Goal: Task Accomplishment & Management: Manage account settings

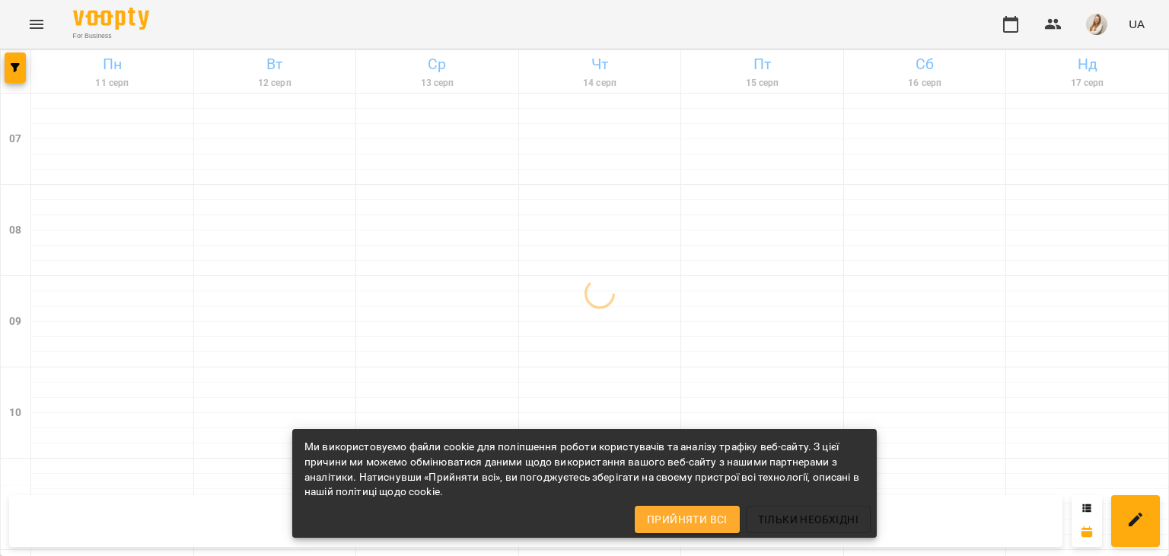
click at [394, 5] on div "For Business UA" at bounding box center [584, 24] width 1169 height 49
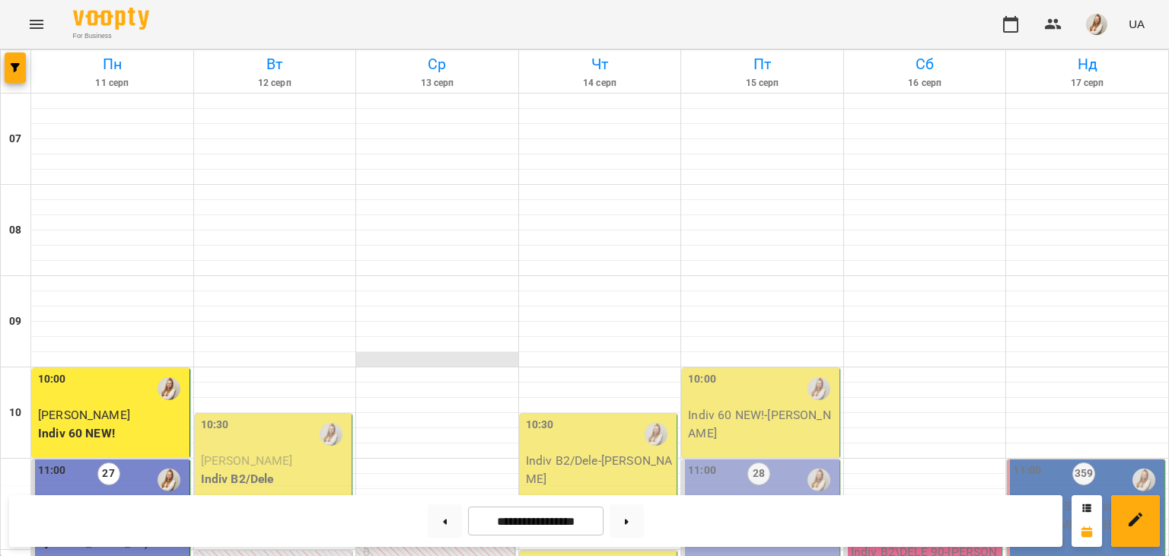
scroll to position [184, 0]
click at [301, 452] on p "[PERSON_NAME]" at bounding box center [275, 461] width 148 height 18
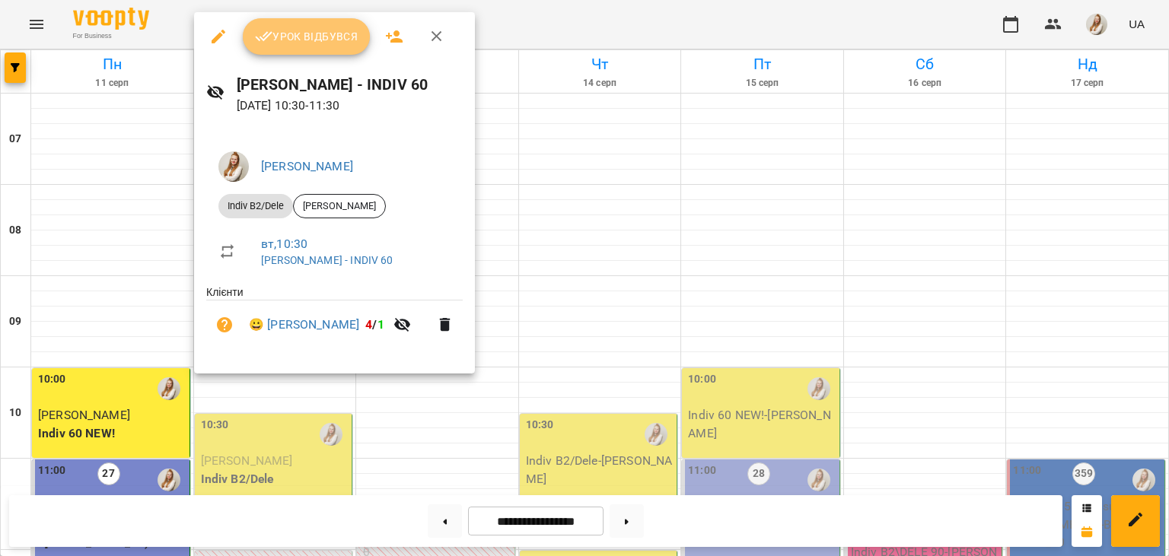
click at [294, 33] on span "Урок відбувся" at bounding box center [306, 36] width 103 height 18
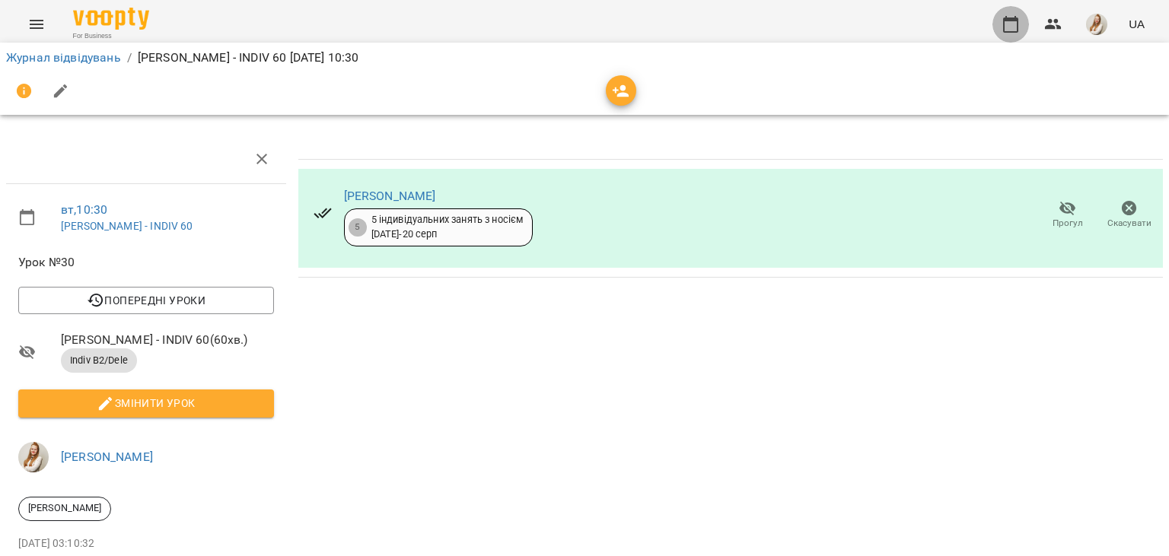
click at [1013, 23] on icon "button" at bounding box center [1010, 24] width 18 height 18
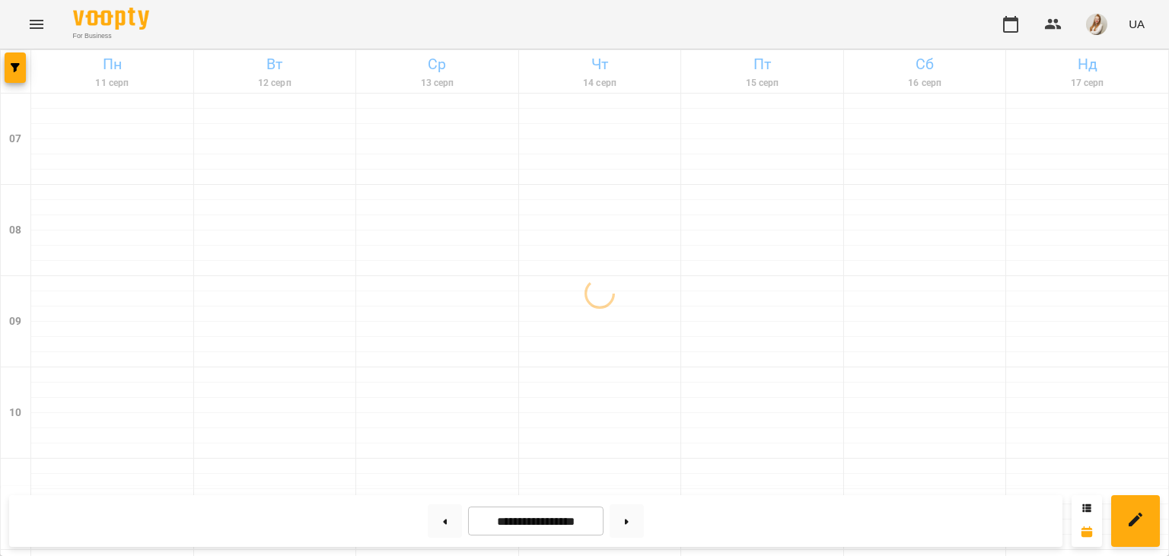
click at [339, 20] on div "For Business UA" at bounding box center [584, 24] width 1169 height 49
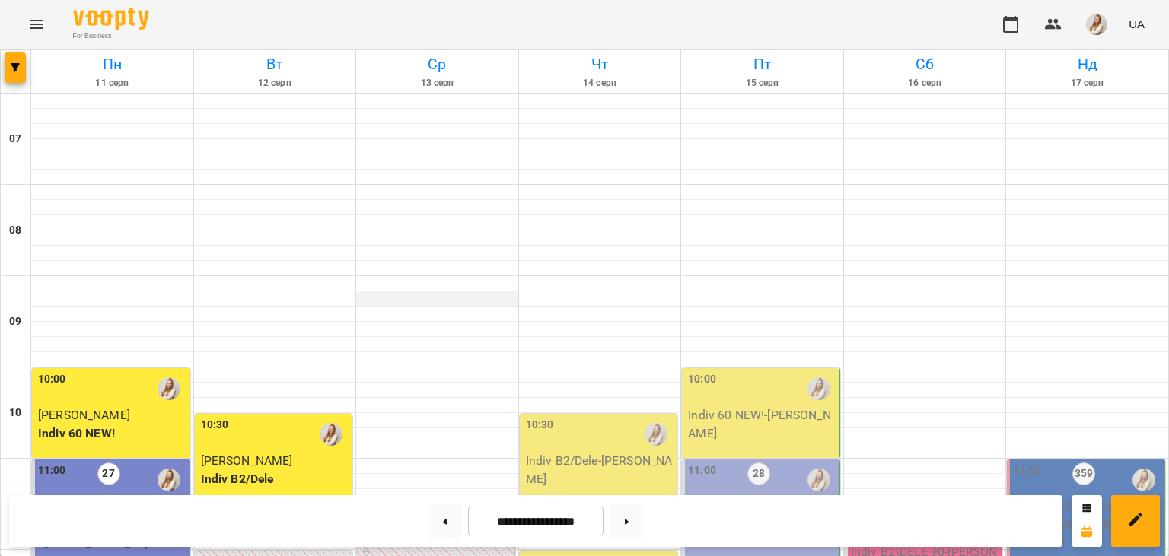
scroll to position [875, 0]
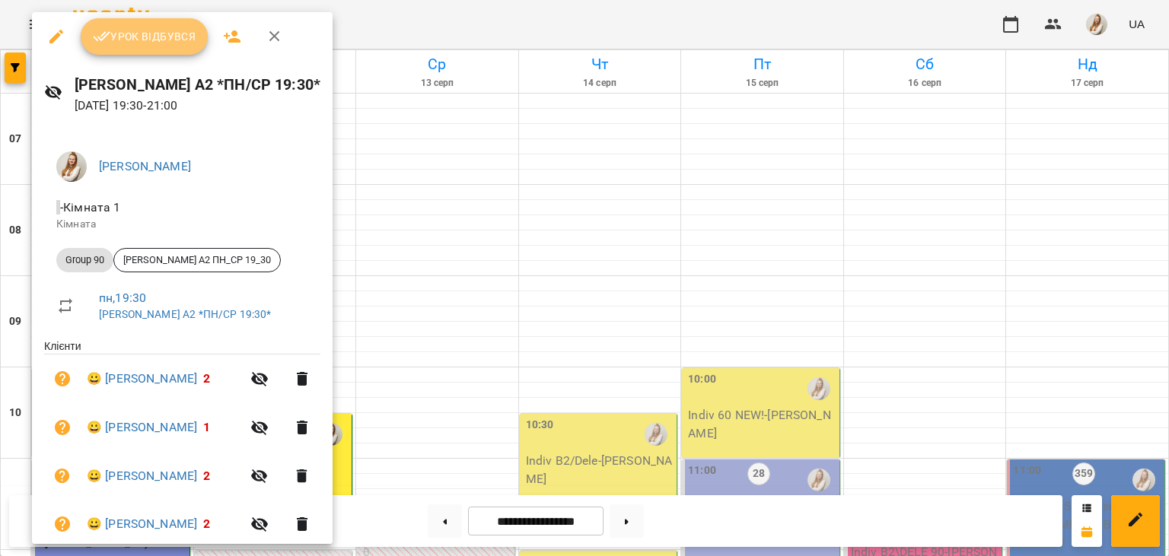
click at [152, 38] on span "Урок відбувся" at bounding box center [144, 36] width 103 height 18
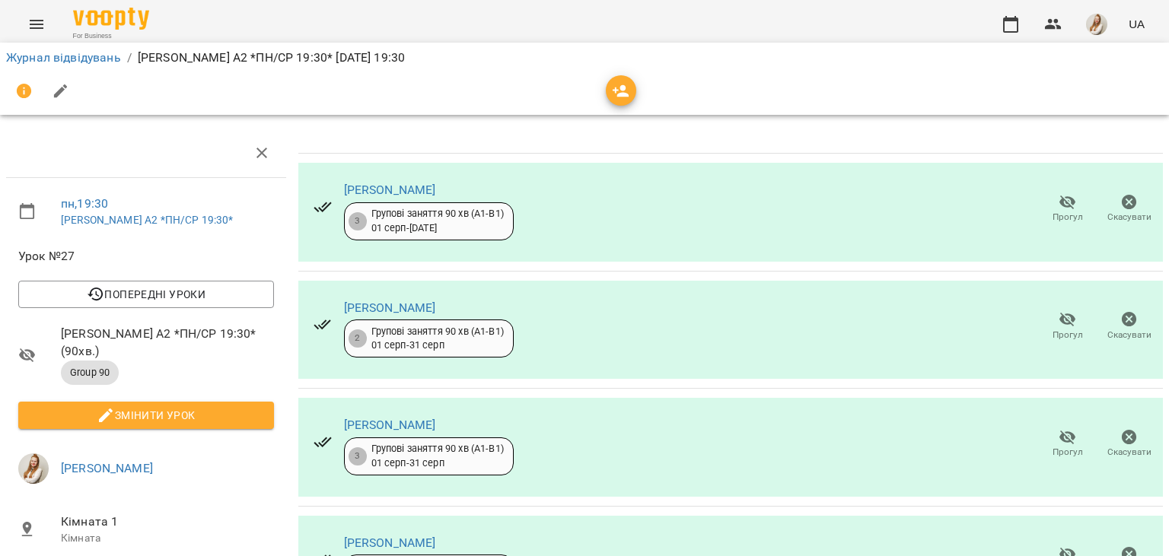
scroll to position [255, 0]
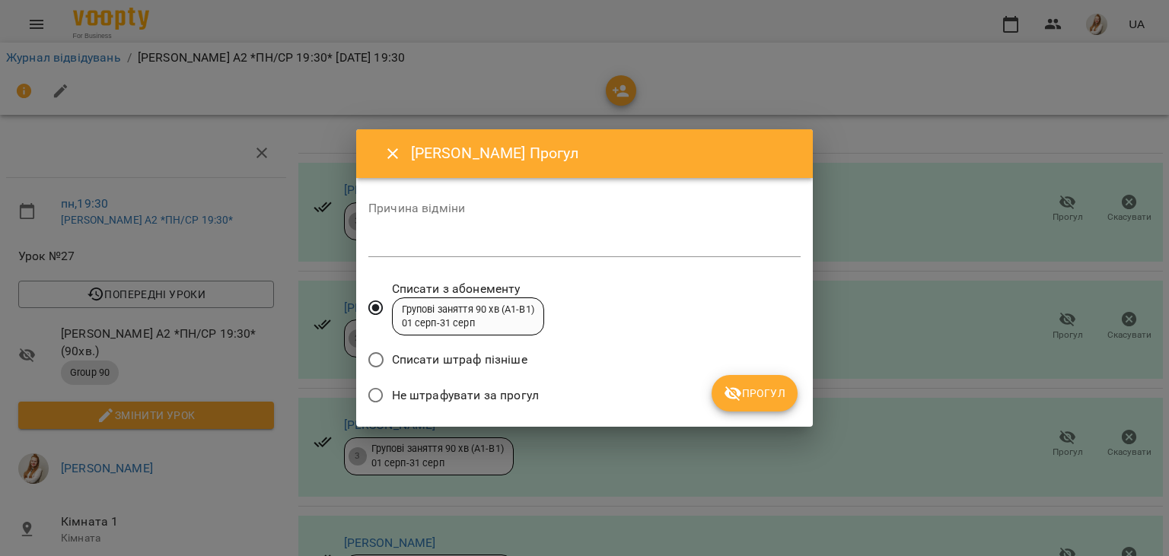
click at [418, 393] on span "Не штрафувати за прогул" at bounding box center [465, 396] width 147 height 18
click at [765, 396] on span "Прогул" at bounding box center [755, 393] width 62 height 18
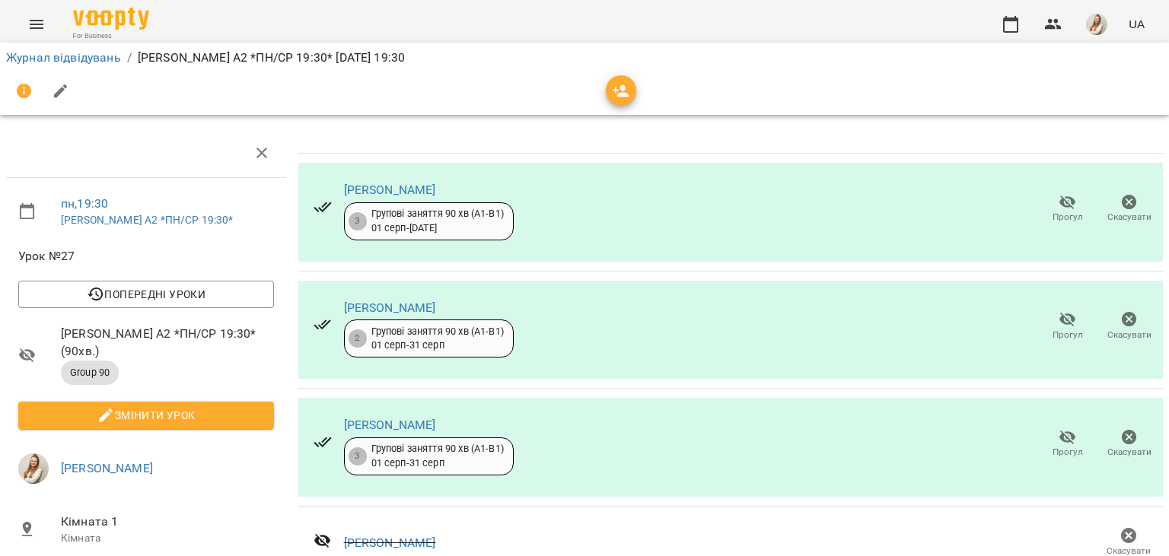
scroll to position [282, 0]
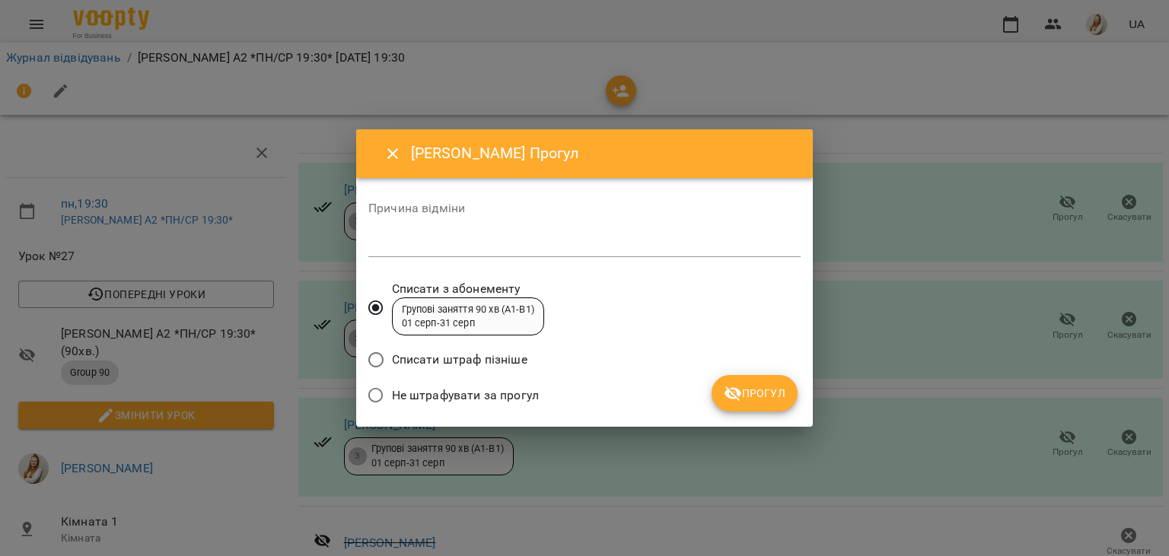
click at [514, 402] on span "Не штрафувати за прогул" at bounding box center [465, 396] width 147 height 18
click at [748, 394] on span "Прогул" at bounding box center [755, 393] width 62 height 18
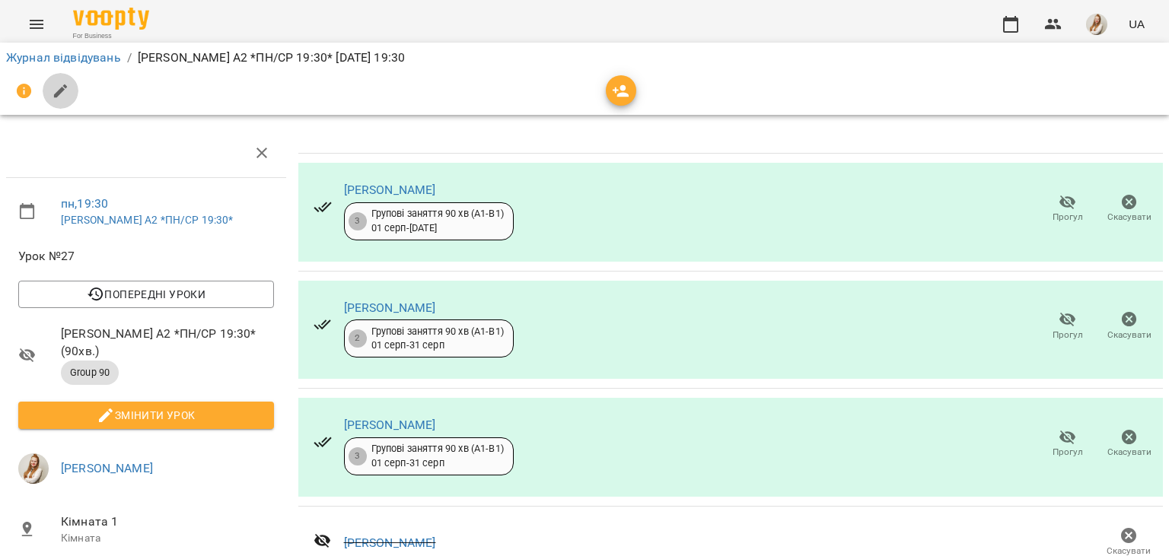
click at [57, 84] on icon "button" at bounding box center [61, 91] width 18 height 18
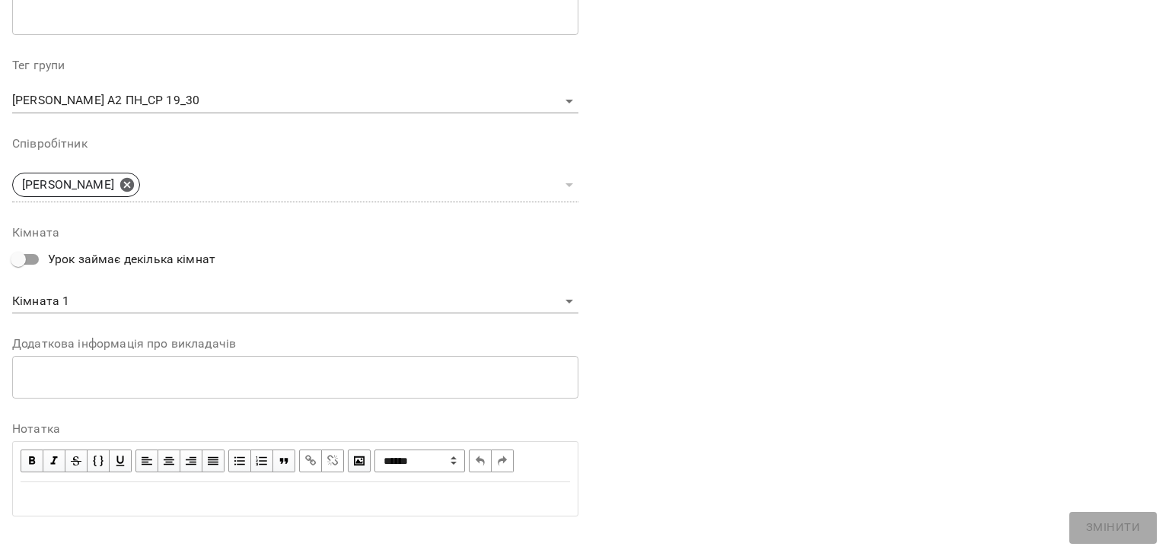
scroll to position [455, 0]
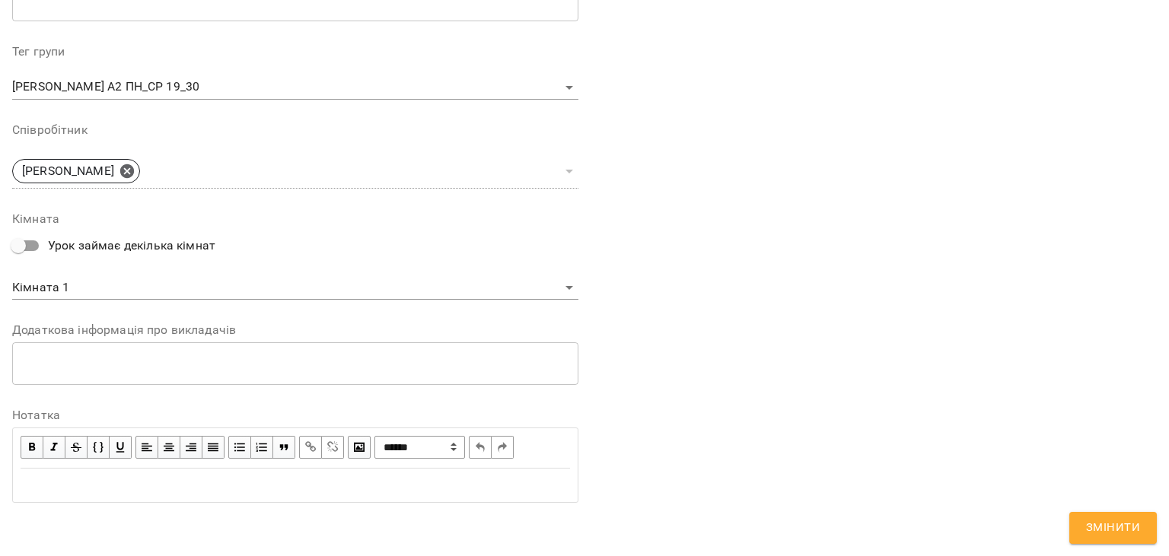
click at [159, 479] on div "Edit text" at bounding box center [295, 485] width 549 height 18
click at [135, 492] on div "Edit text" at bounding box center [295, 485] width 549 height 18
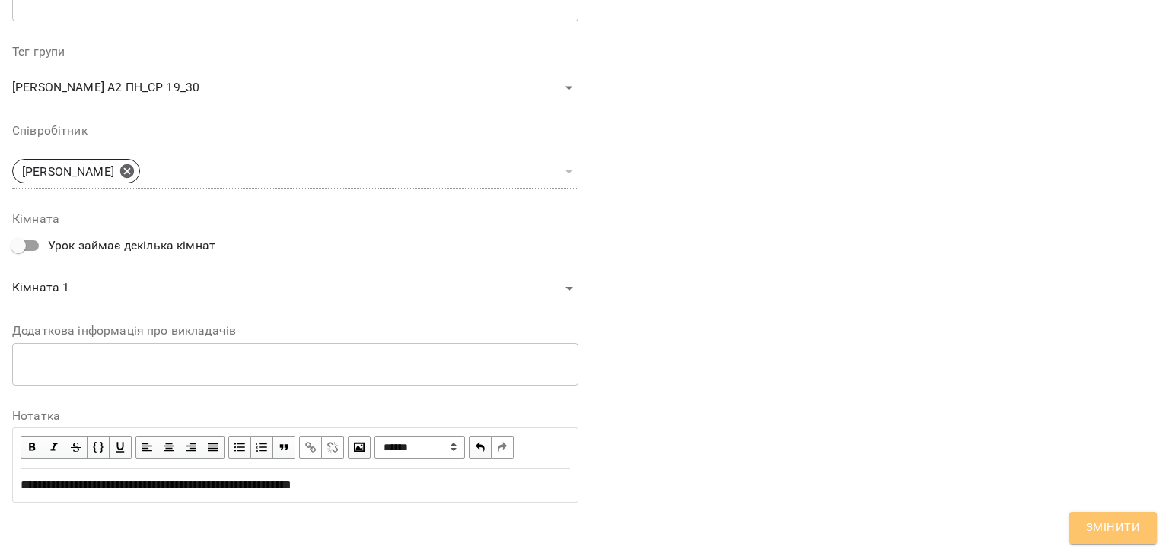
click at [1085, 525] on button "Змінити" at bounding box center [1113, 528] width 88 height 32
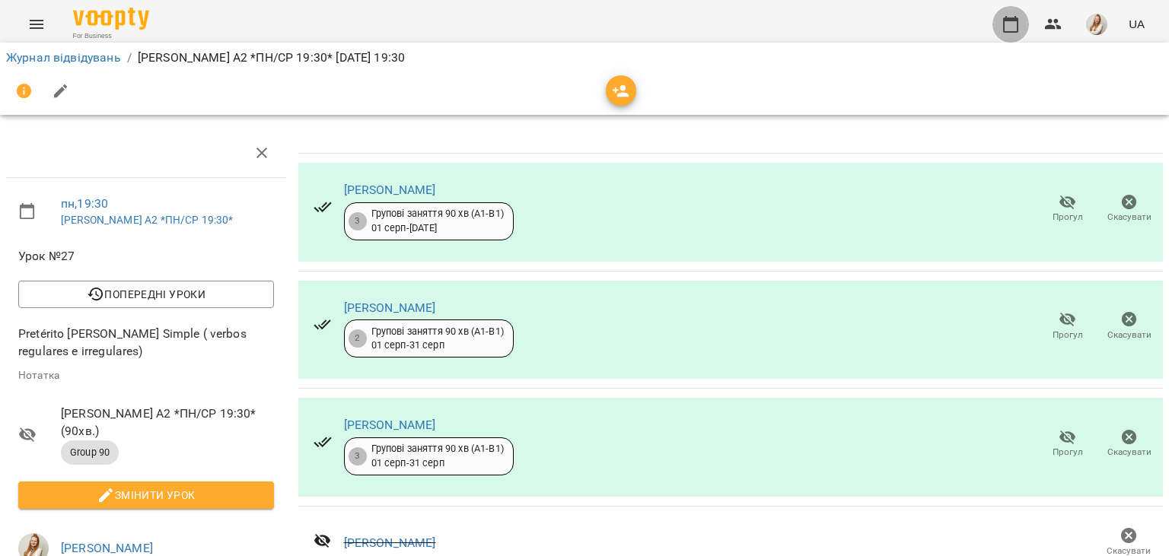
click at [1012, 25] on icon "button" at bounding box center [1010, 24] width 18 height 18
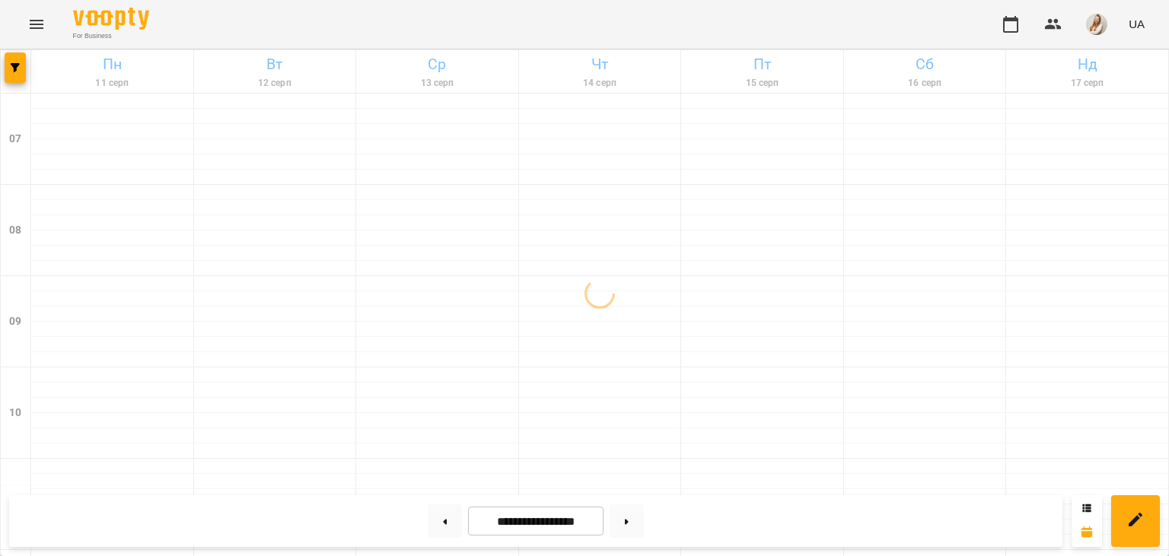
click at [434, 41] on div "For Business UA" at bounding box center [584, 24] width 1169 height 49
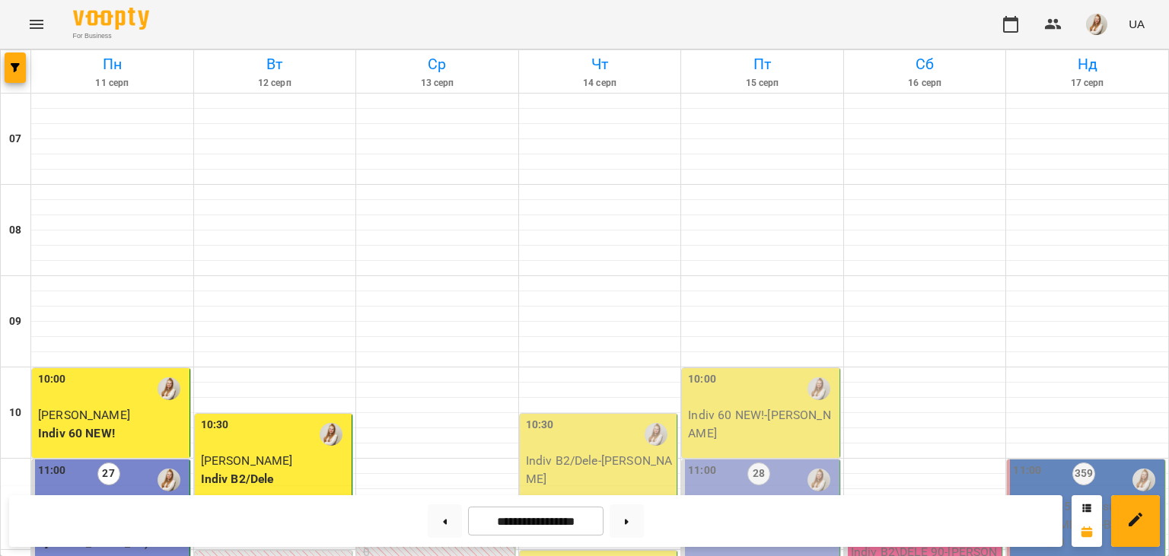
scroll to position [268, 0]
